Goal: Task Accomplishment & Management: Manage account settings

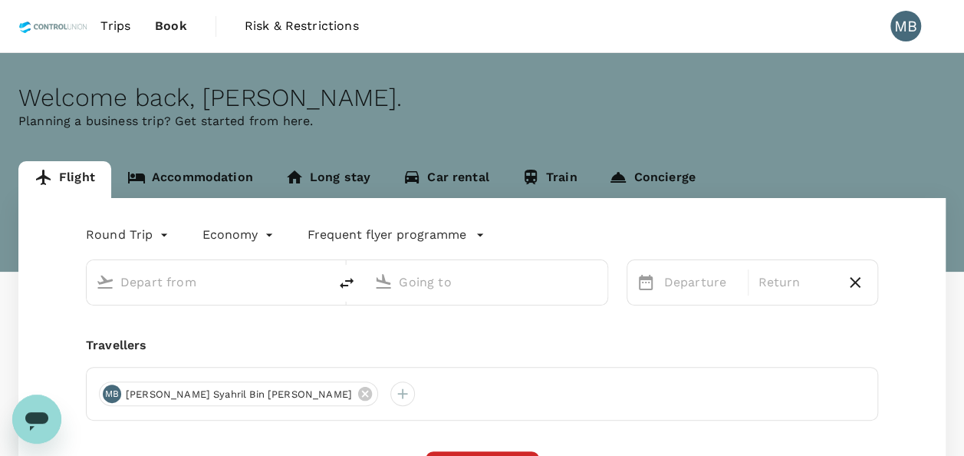
type input "Kuala Lumpur Intl ([GEOGRAPHIC_DATA])"
type input "Bintulu (BTU)"
type input "Kuala Lumpur Intl ([GEOGRAPHIC_DATA])"
type input "Bintulu (BTU)"
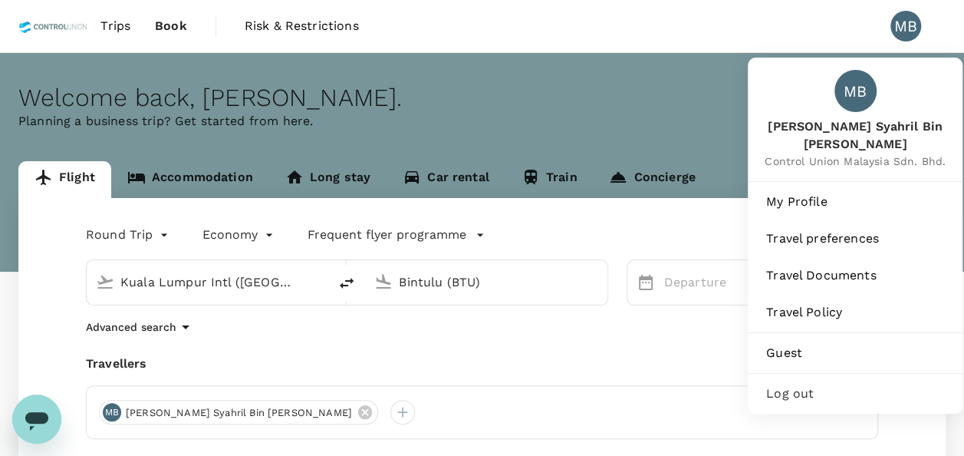
click at [908, 21] on div "MB" at bounding box center [906, 26] width 31 height 31
click at [829, 193] on span "My Profile" at bounding box center [855, 202] width 178 height 18
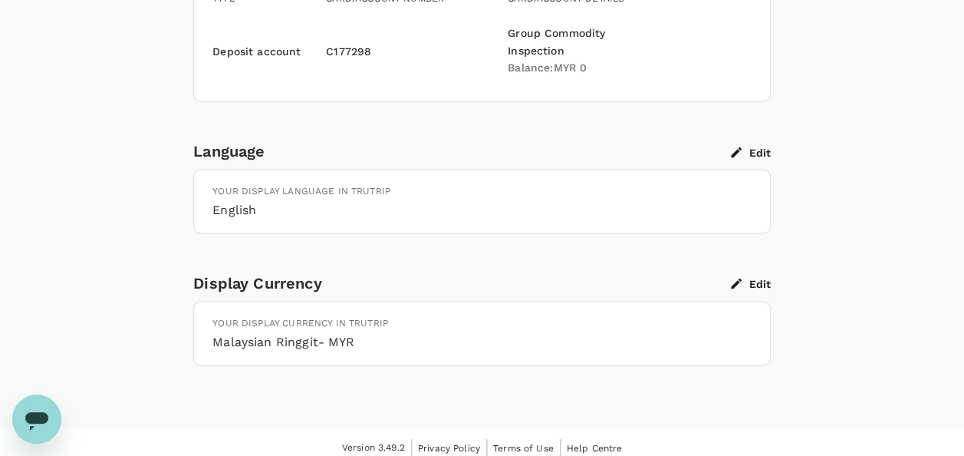
scroll to position [1412, 0]
